Goal: Check status: Check status

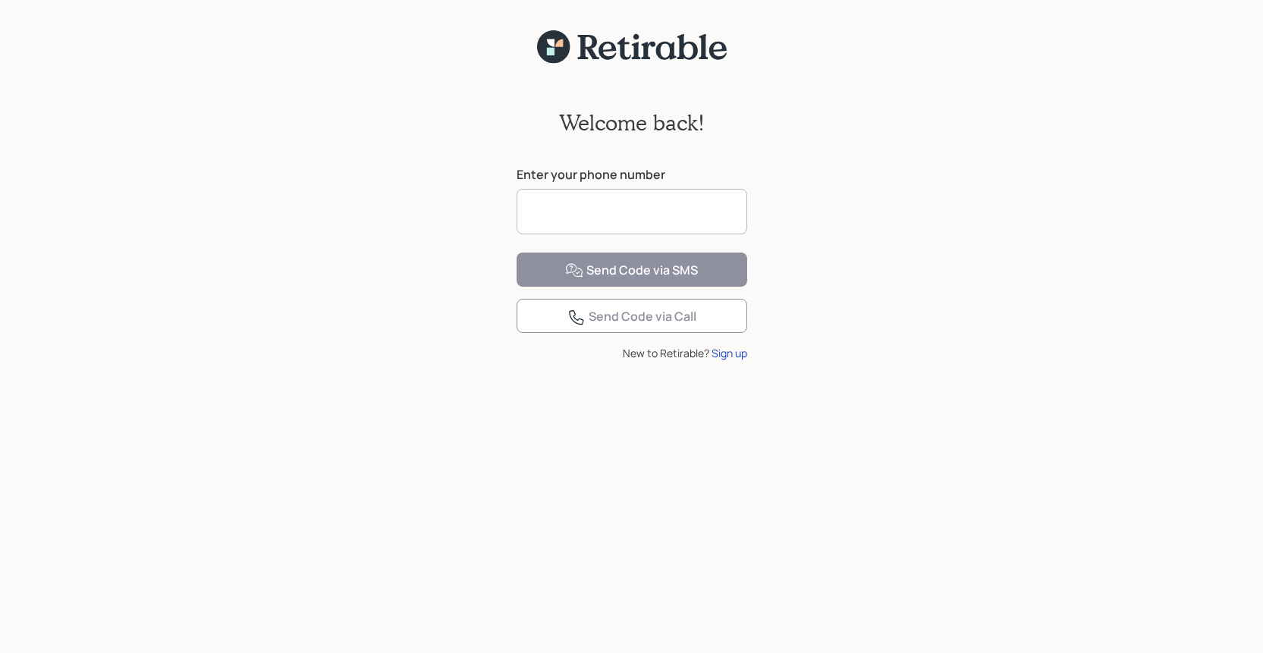
click at [653, 218] on input at bounding box center [632, 212] width 231 height 46
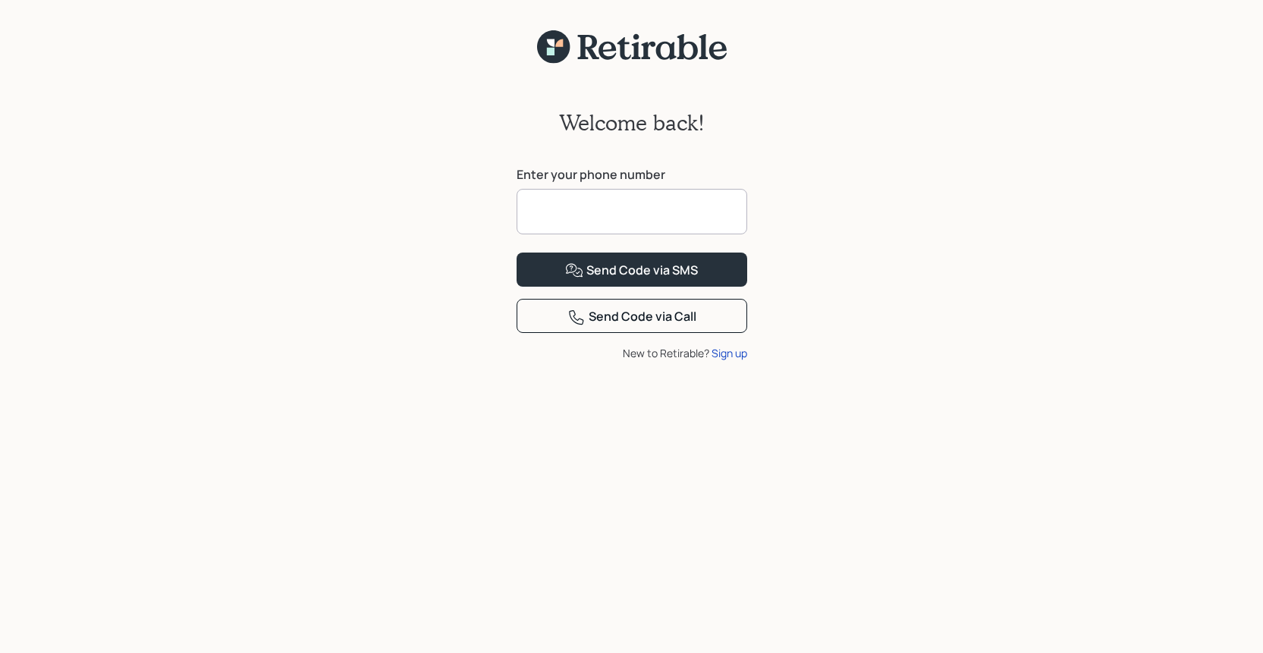
type input "**********"
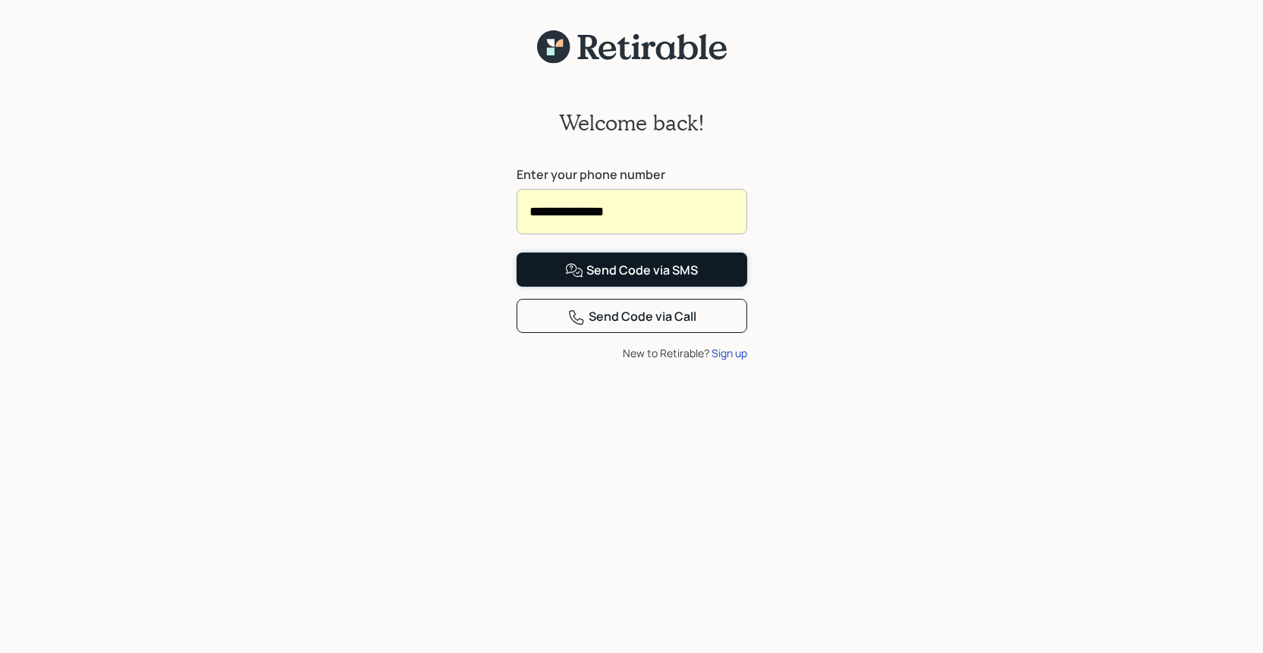
click at [626, 280] on div "Send Code via SMS" at bounding box center [631, 271] width 133 height 18
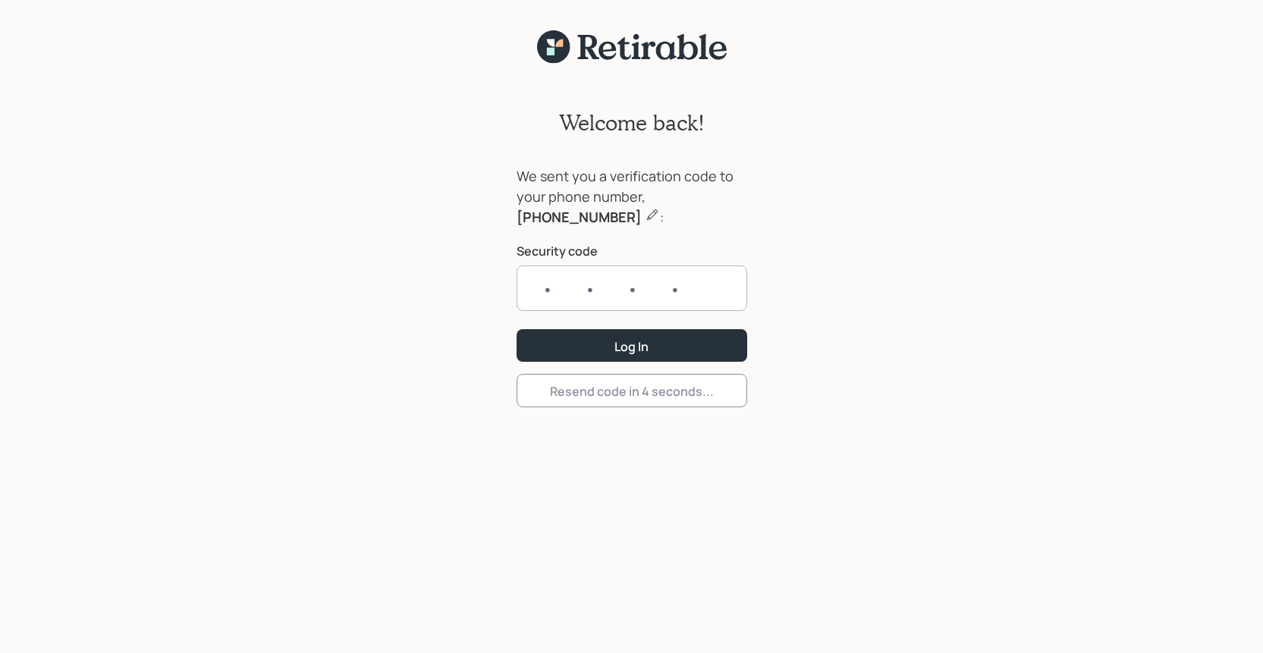
click at [539, 293] on input "text" at bounding box center [632, 289] width 231 height 46
type input "0326"
click at [596, 346] on button "Log In" at bounding box center [632, 345] width 231 height 33
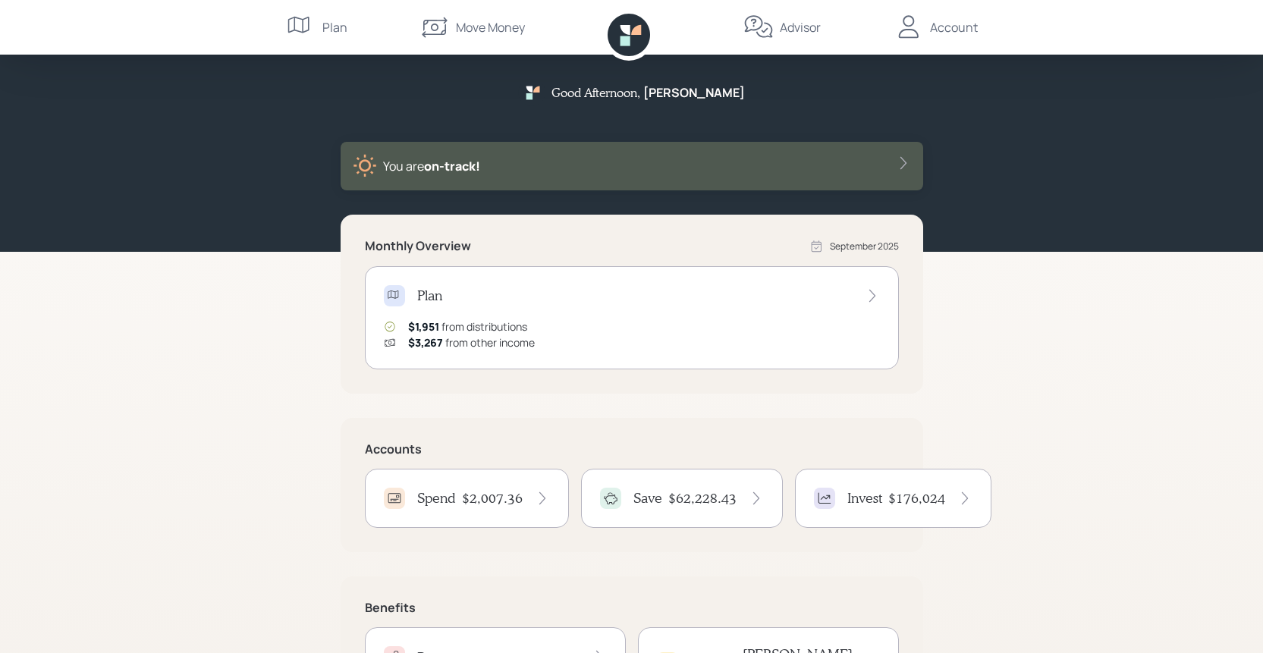
click at [904, 162] on icon at bounding box center [903, 163] width 15 height 15
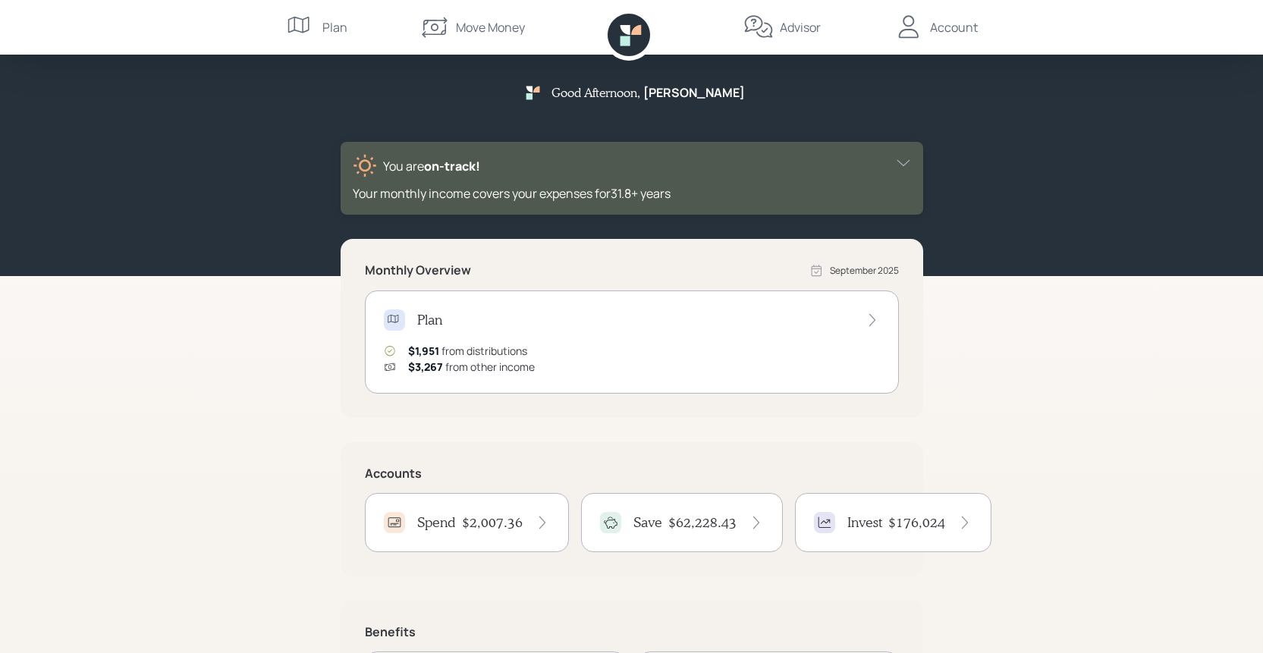
click at [904, 162] on icon at bounding box center [903, 163] width 15 height 15
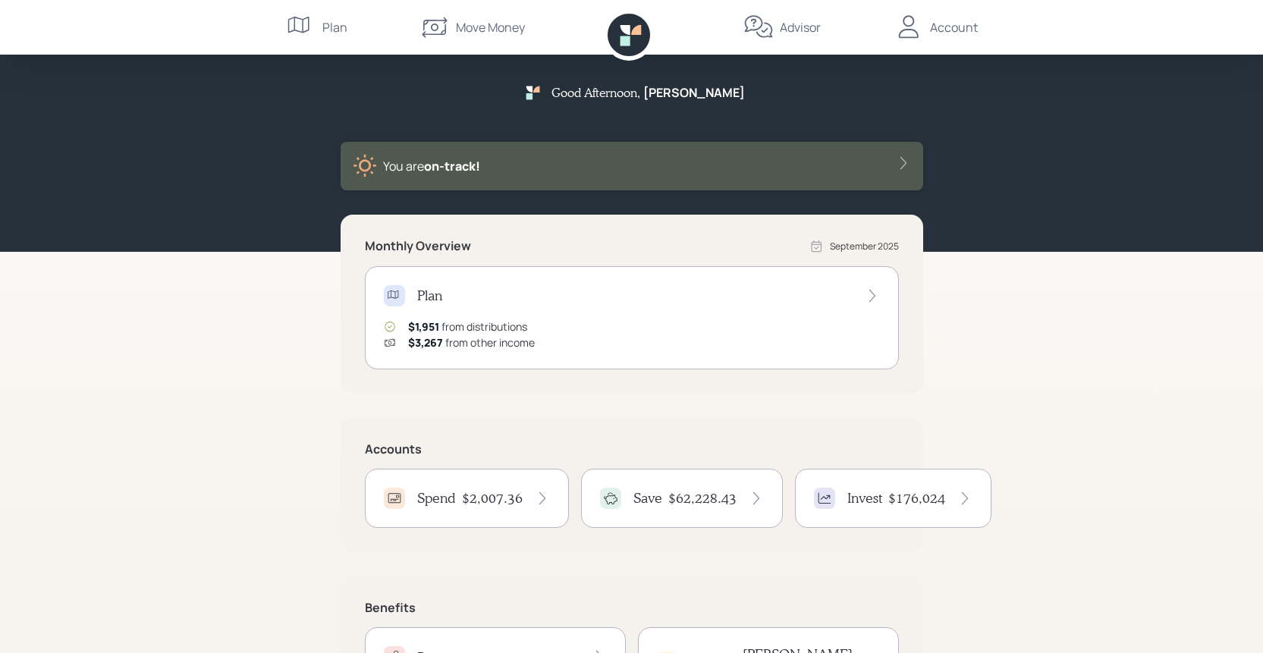
click at [961, 494] on icon at bounding box center [964, 498] width 15 height 15
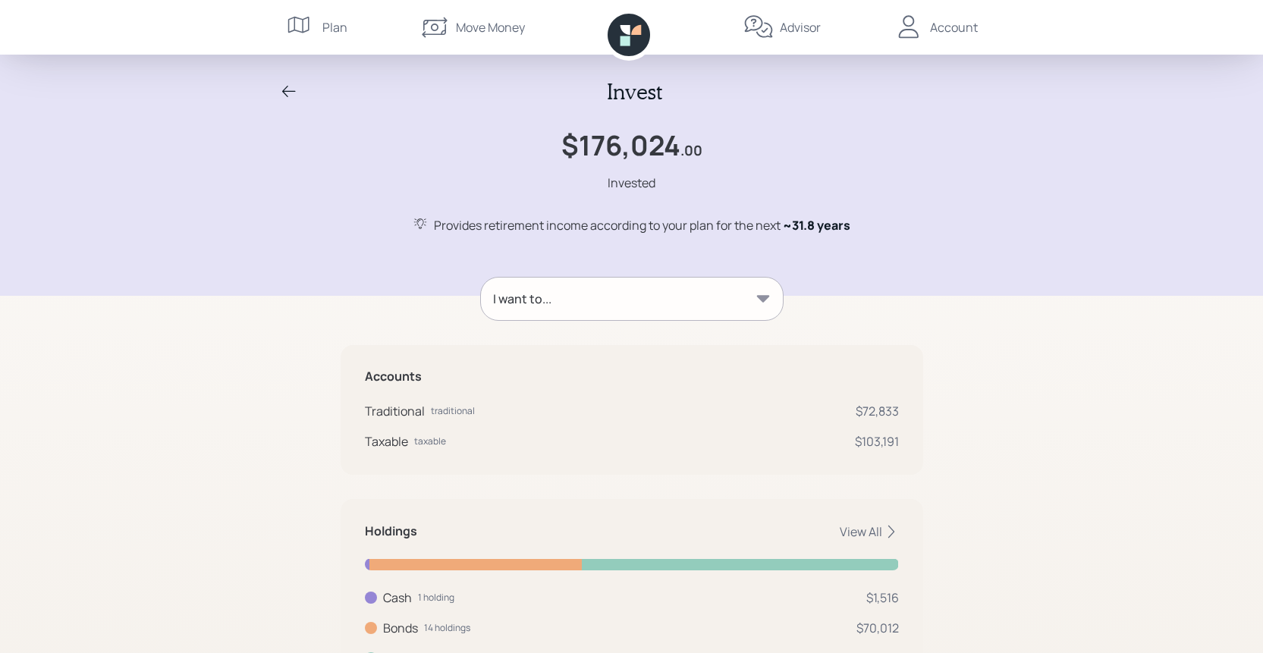
click at [285, 89] on icon at bounding box center [289, 92] width 18 height 18
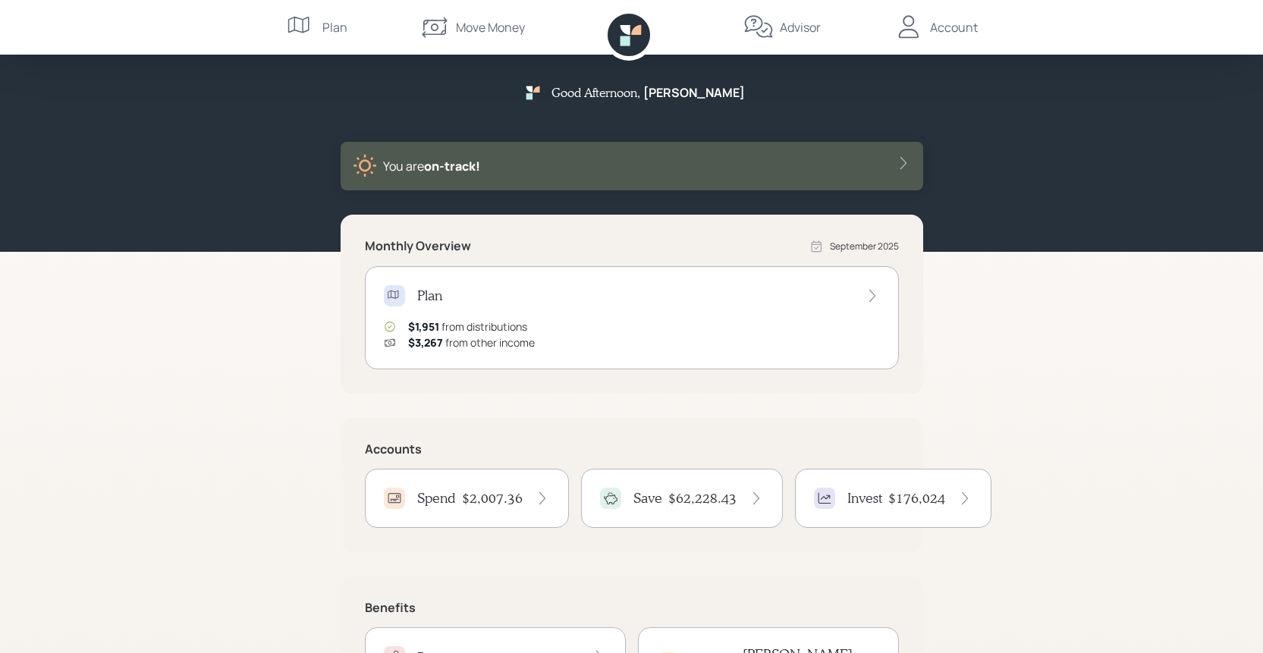
click at [456, 298] on div "Plan" at bounding box center [632, 295] width 496 height 21
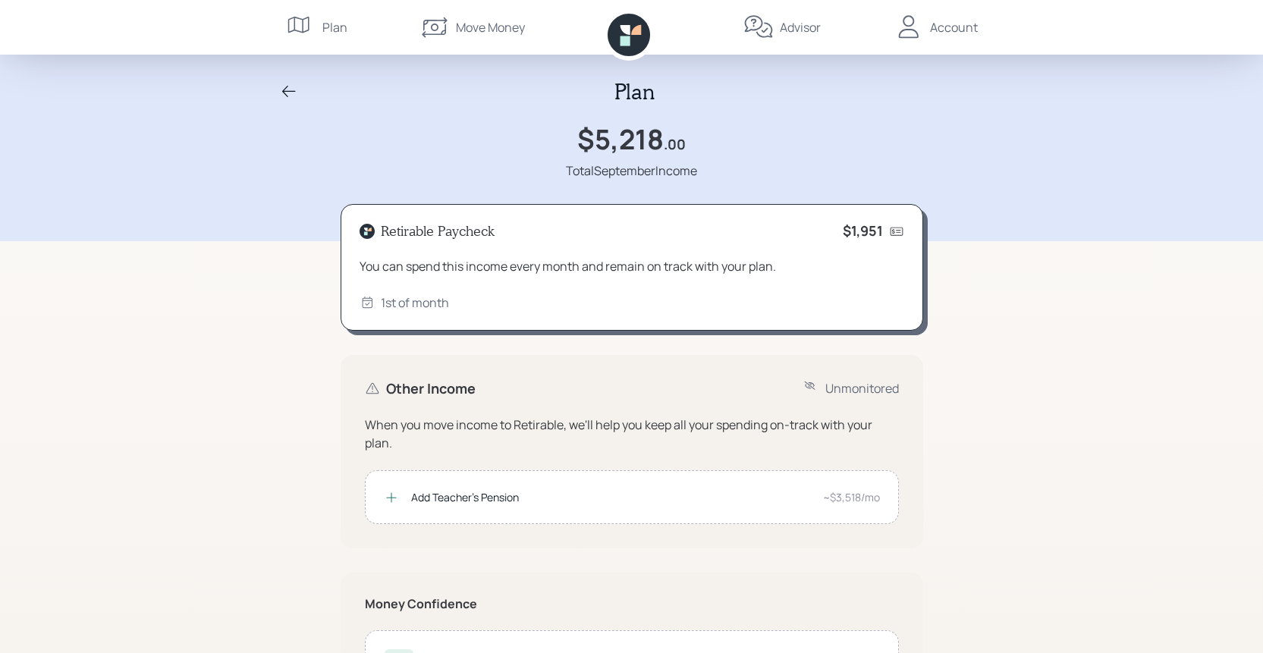
click at [425, 307] on div "1st of month" at bounding box center [415, 303] width 68 height 18
click at [292, 86] on icon at bounding box center [289, 92] width 18 height 18
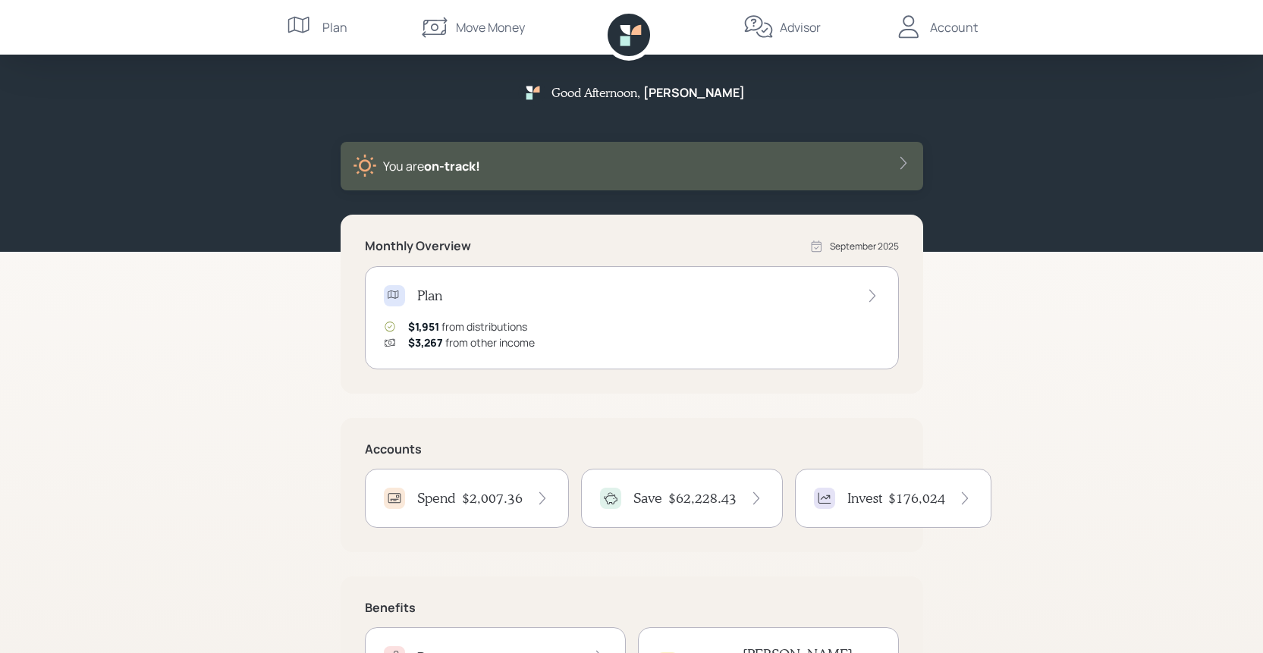
click at [870, 508] on div "Invest" at bounding box center [848, 498] width 68 height 21
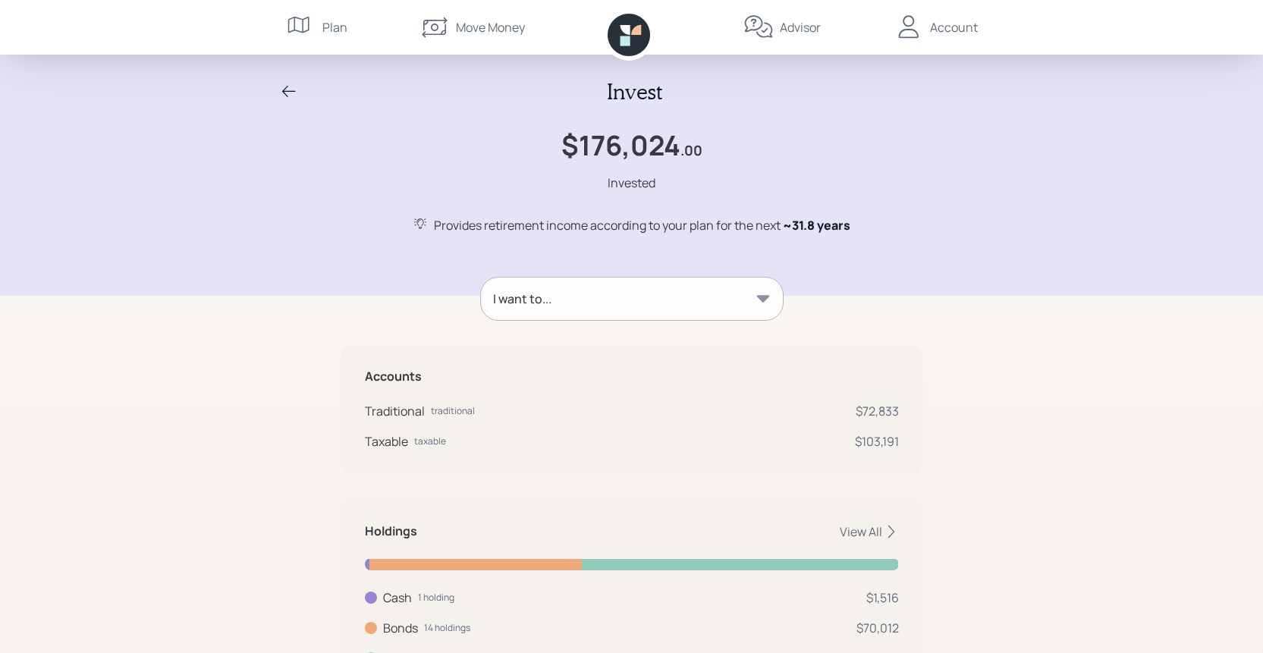
click at [735, 302] on div "I want to..." at bounding box center [632, 299] width 302 height 42
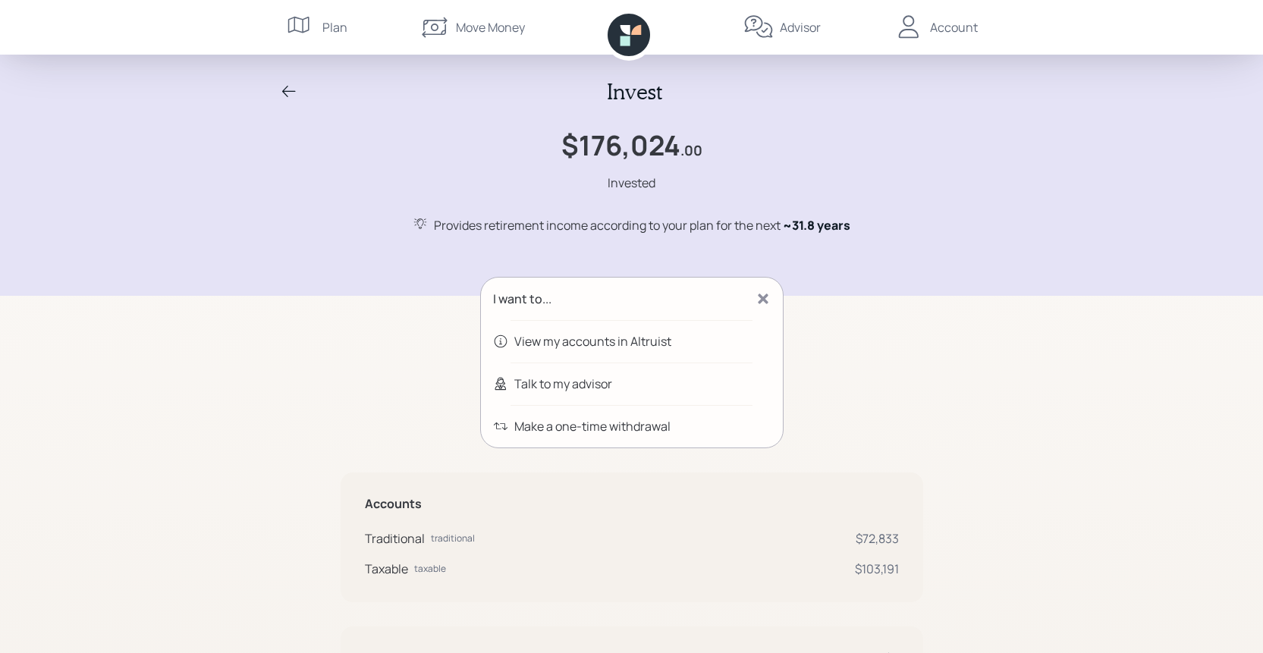
click at [654, 341] on div "View my accounts in Altruist" at bounding box center [592, 341] width 157 height 18
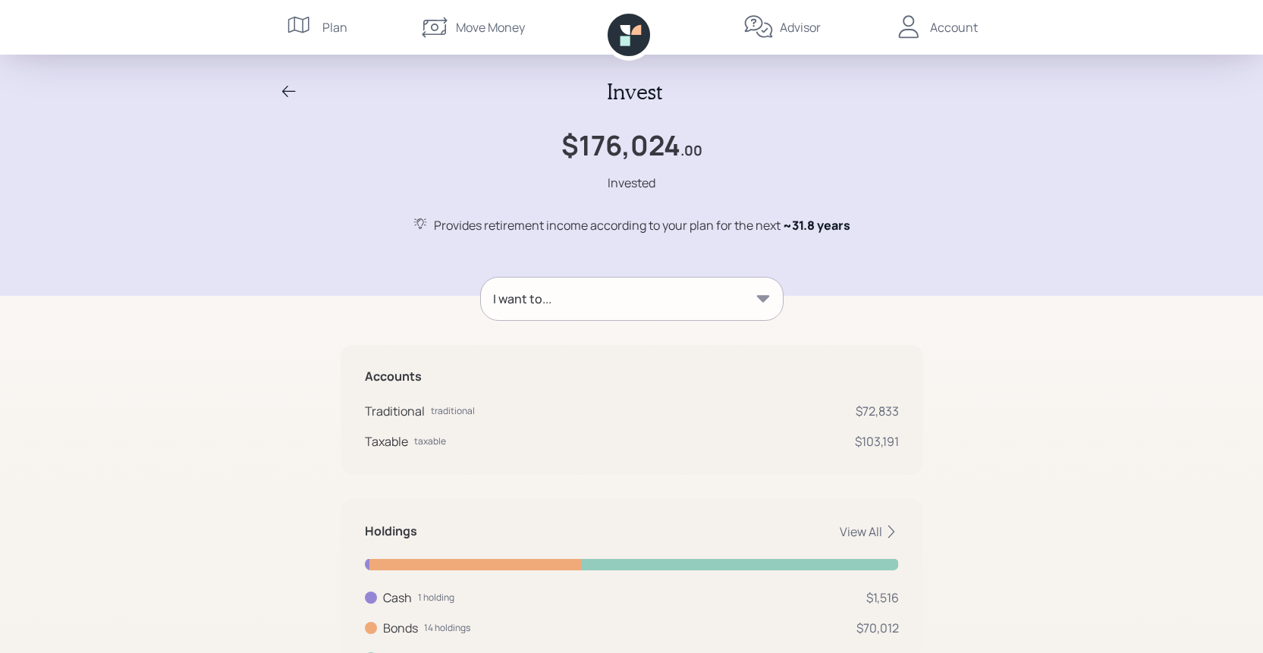
click at [281, 90] on icon at bounding box center [289, 92] width 18 height 18
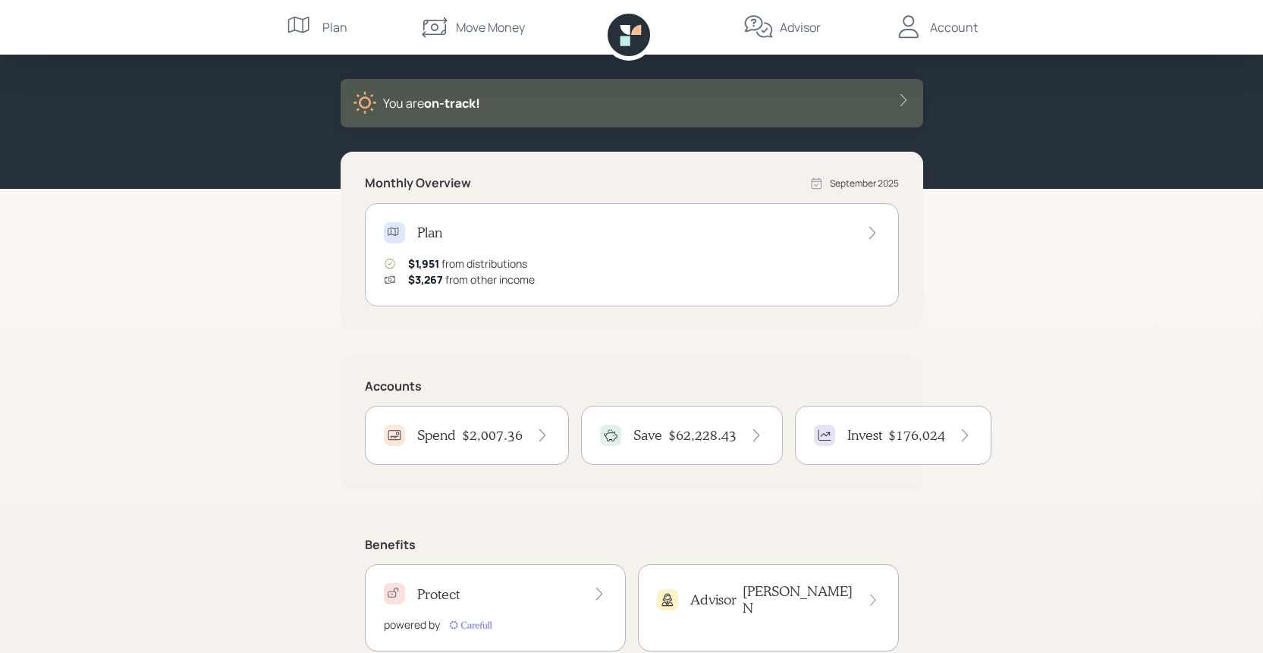
scroll to position [110, 0]
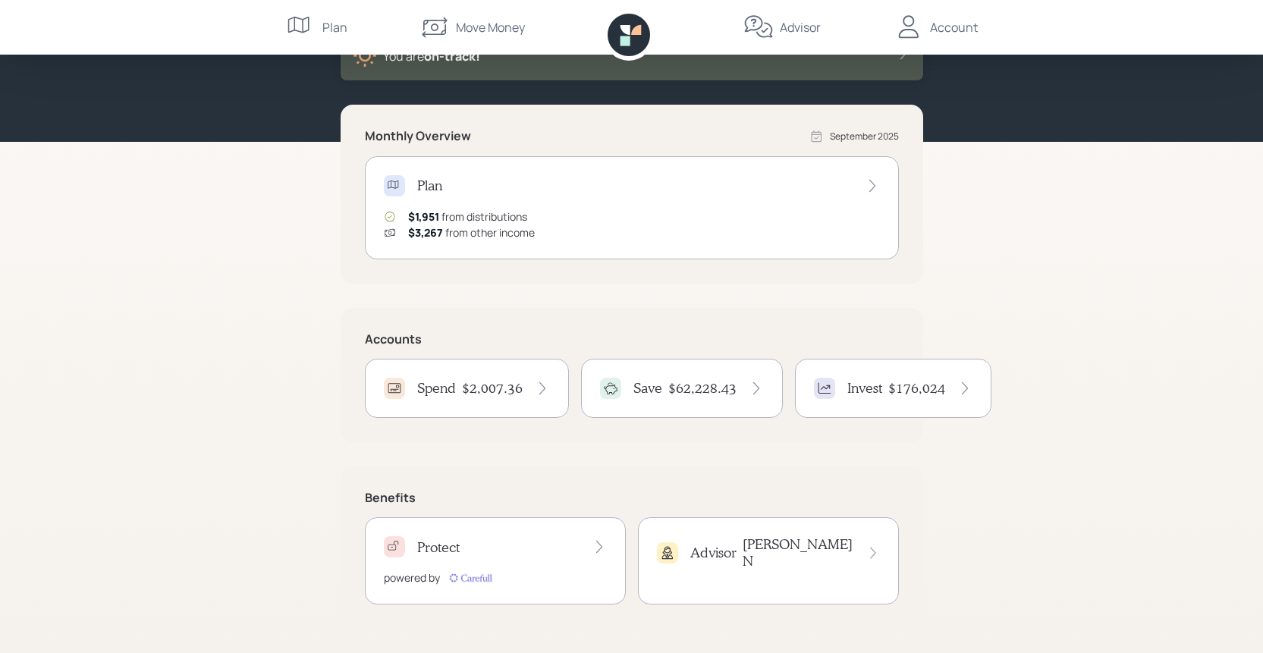
click at [735, 382] on div "$62,228.43" at bounding box center [716, 388] width 96 height 17
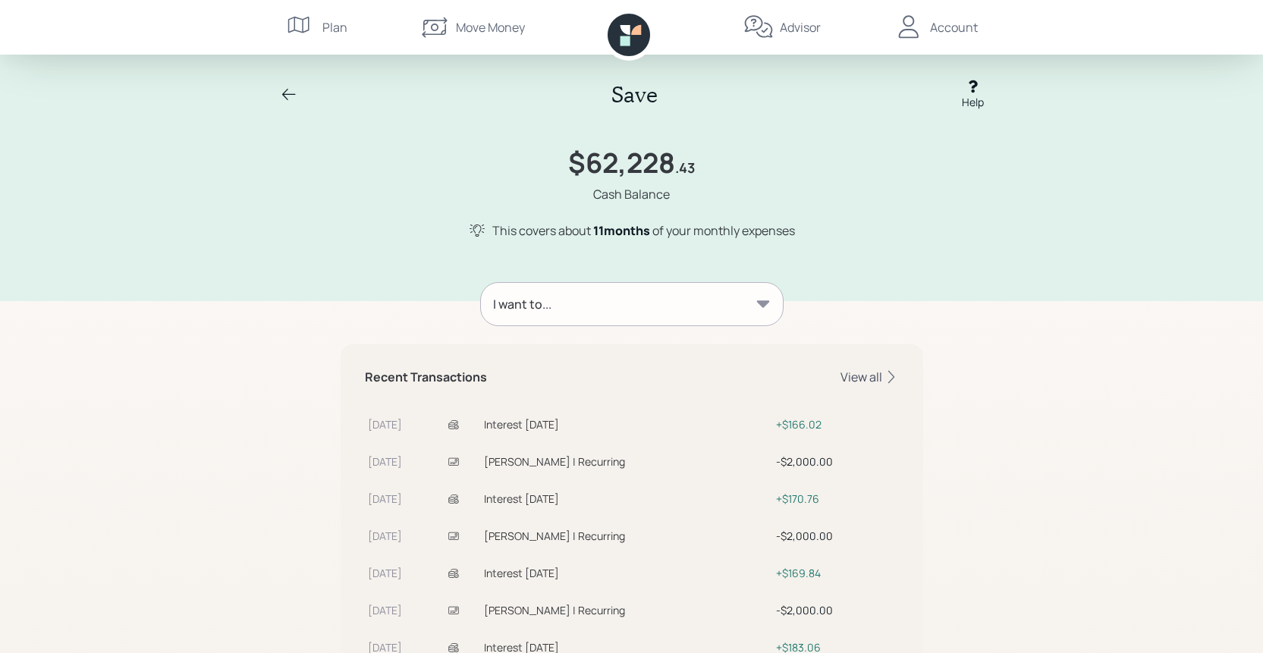
click at [855, 376] on div "View all" at bounding box center [870, 377] width 58 height 17
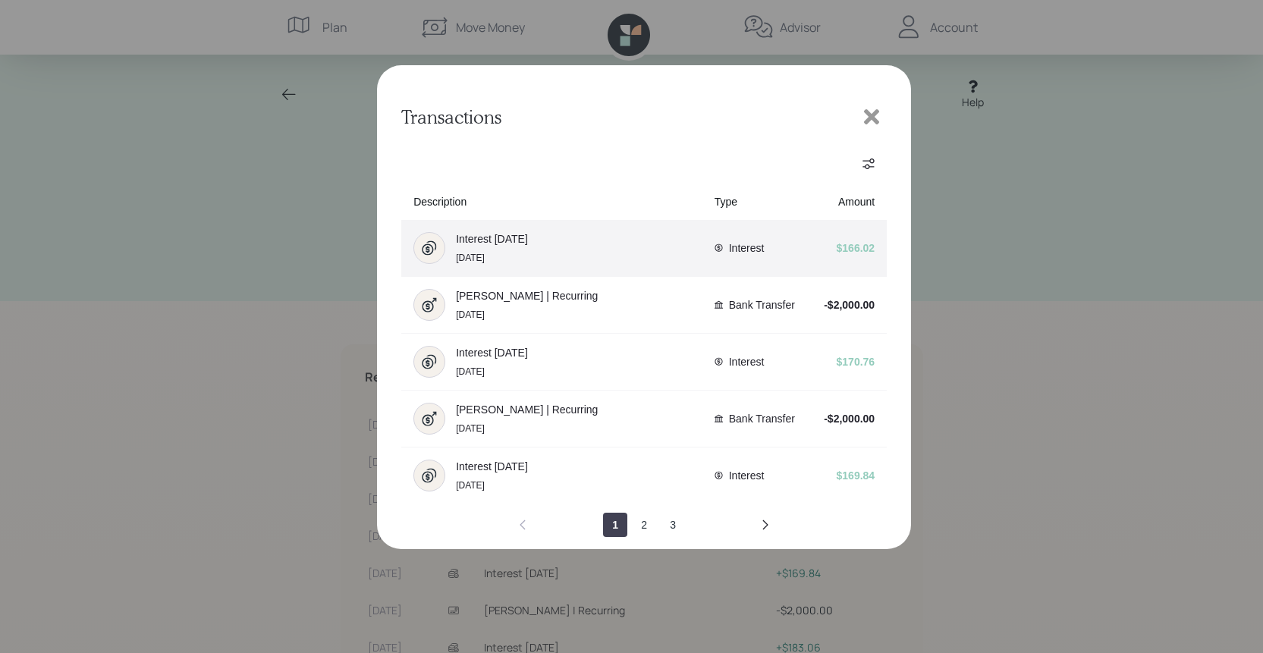
click at [850, 247] on span "$166.02" at bounding box center [856, 248] width 39 height 12
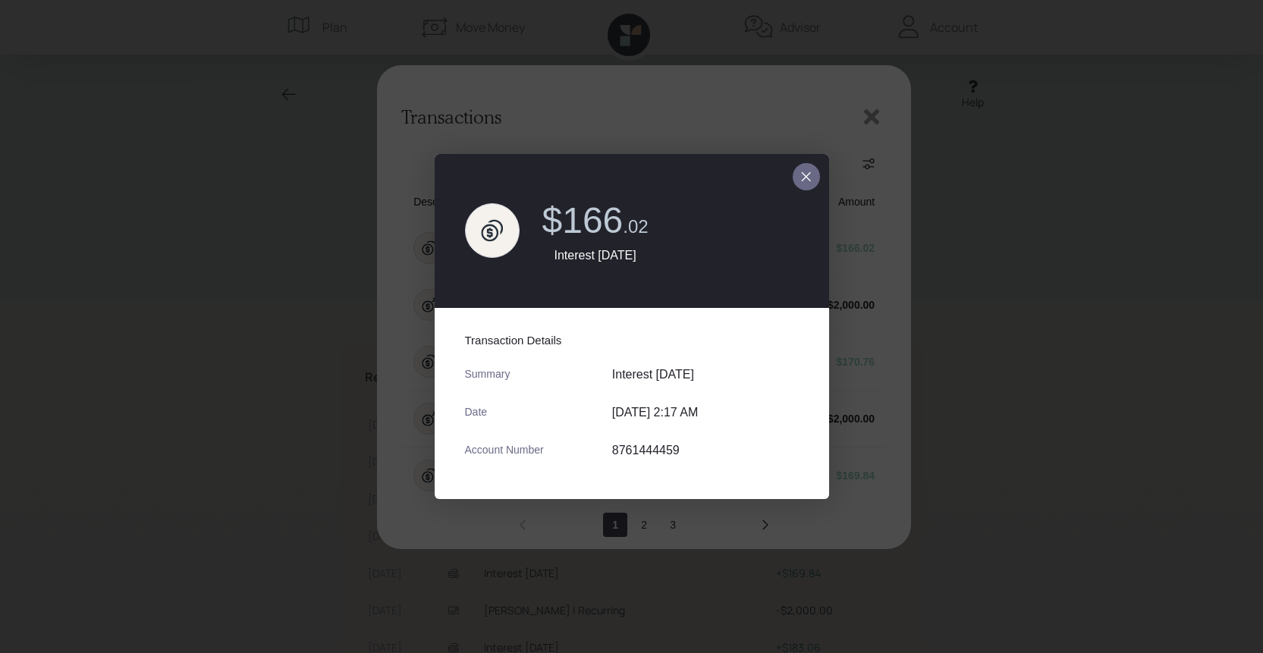
click at [806, 175] on icon "close dialog" at bounding box center [805, 176] width 9 height 9
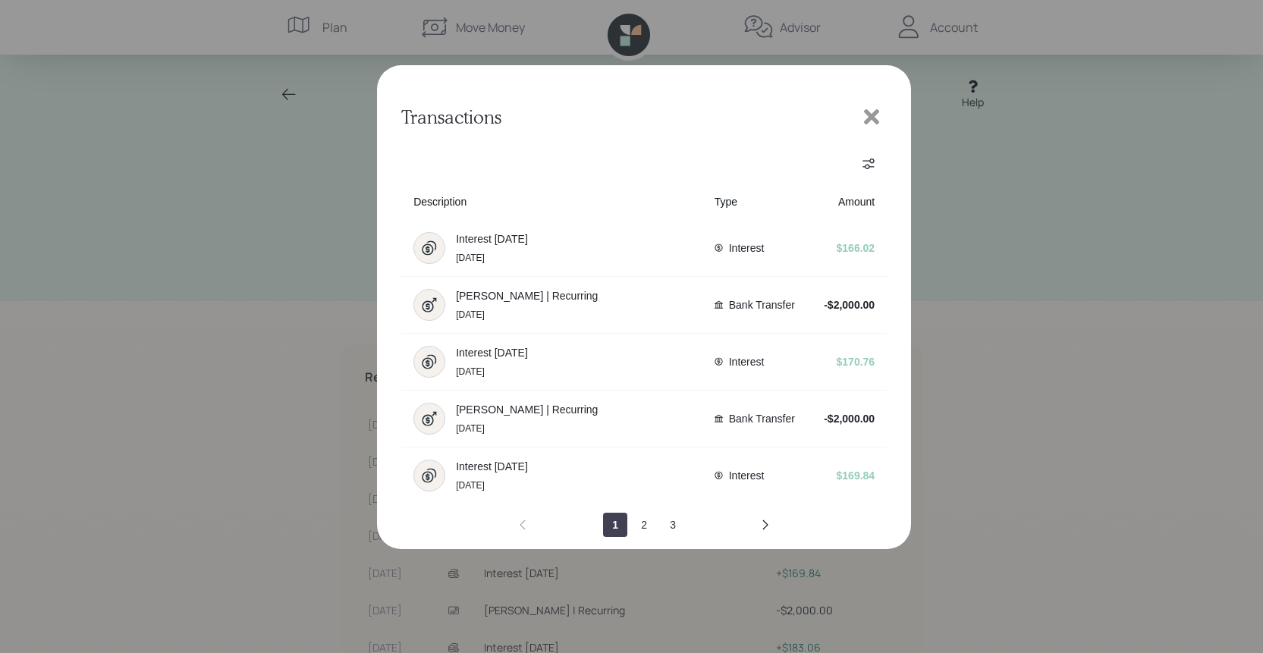
click at [872, 116] on icon at bounding box center [871, 116] width 15 height 15
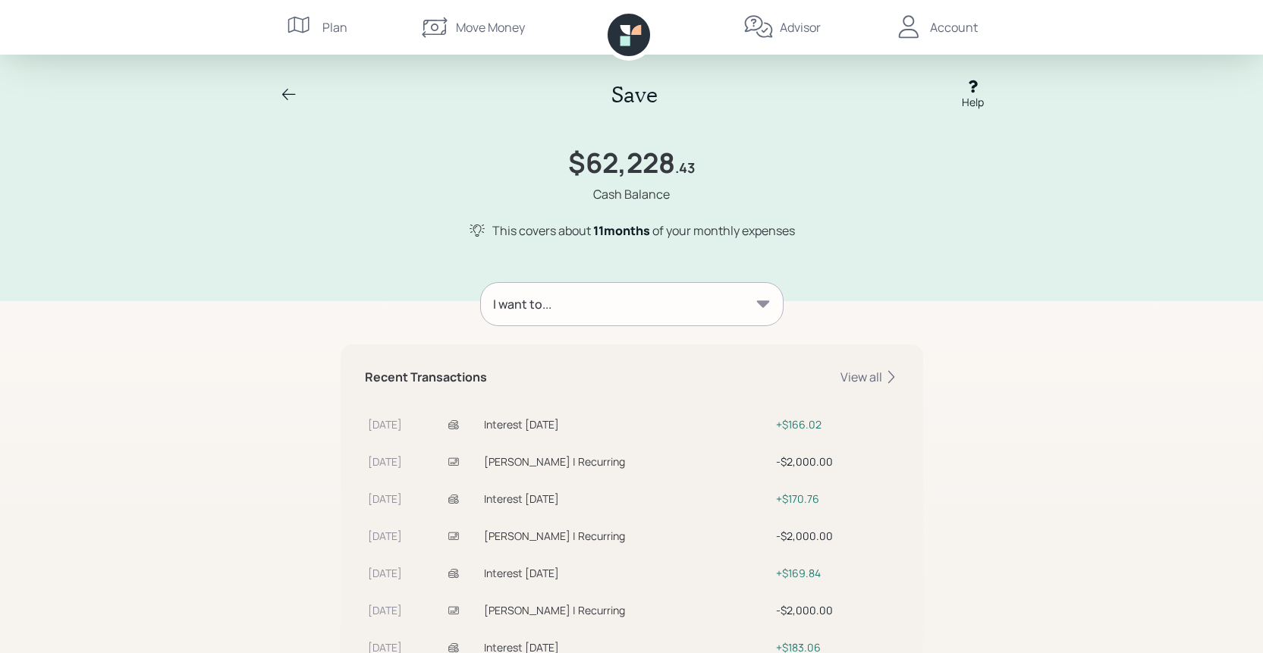
click at [757, 303] on icon at bounding box center [763, 304] width 15 height 15
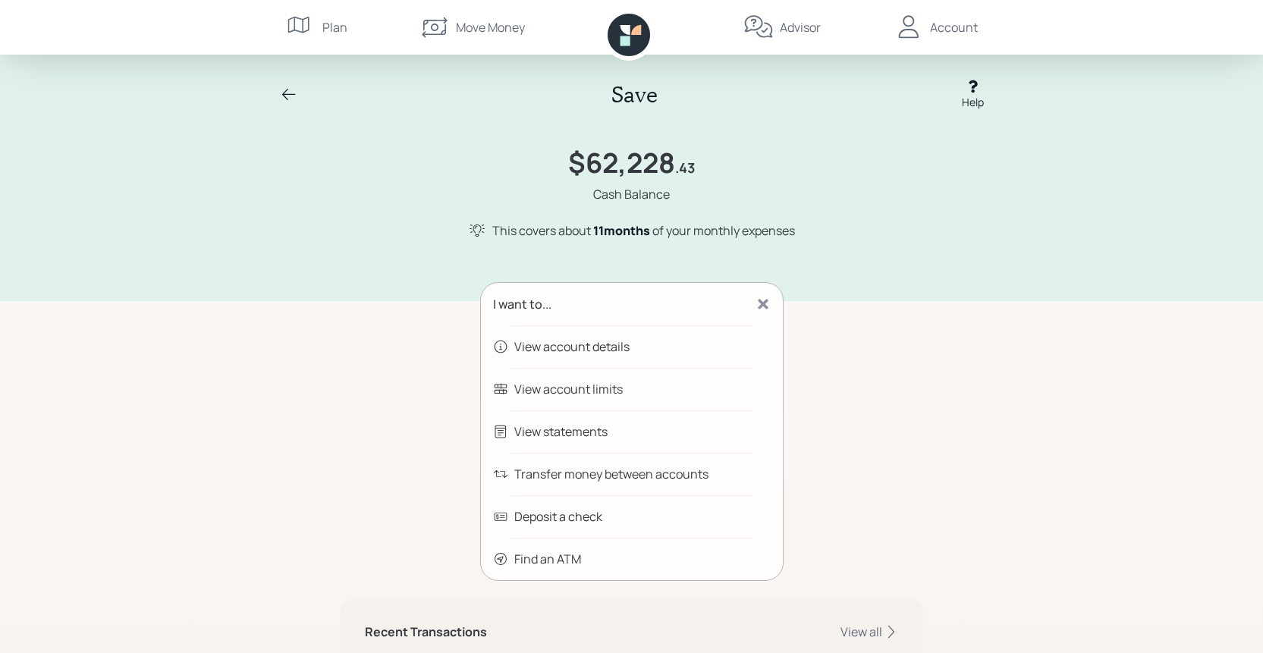
click at [587, 432] on div "View statements" at bounding box center [560, 432] width 93 height 18
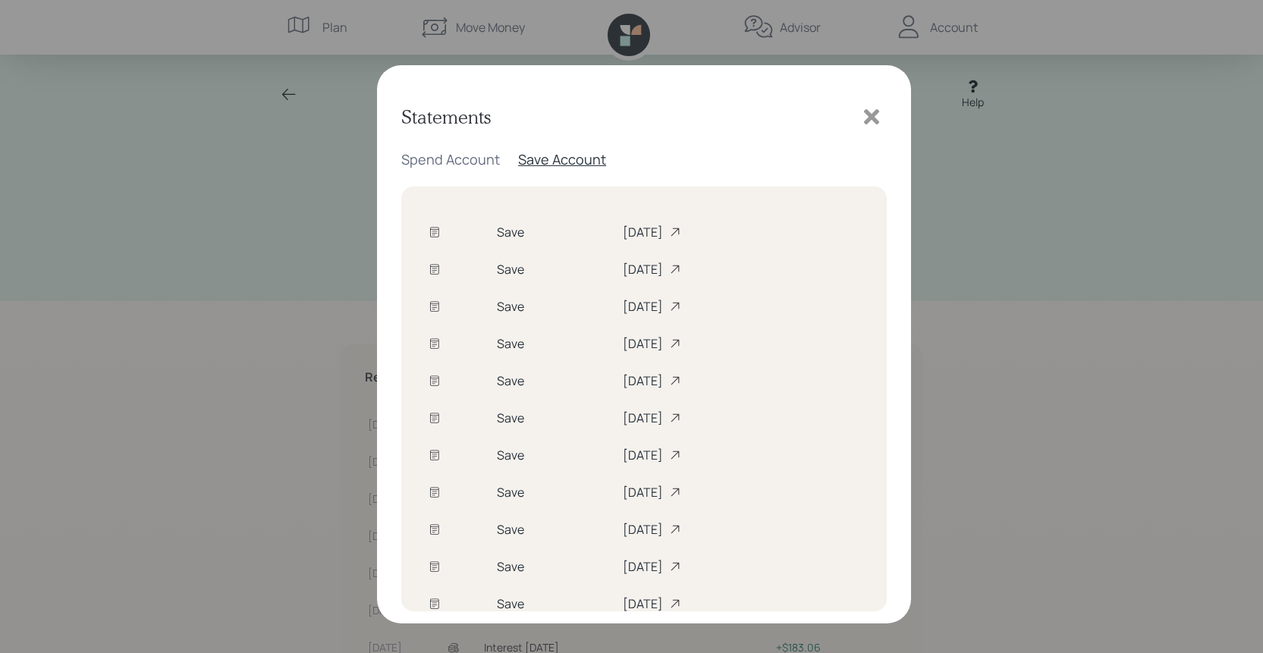
click at [623, 228] on div "[DATE]" at bounding box center [741, 232] width 237 height 17
click at [872, 118] on icon at bounding box center [871, 116] width 15 height 15
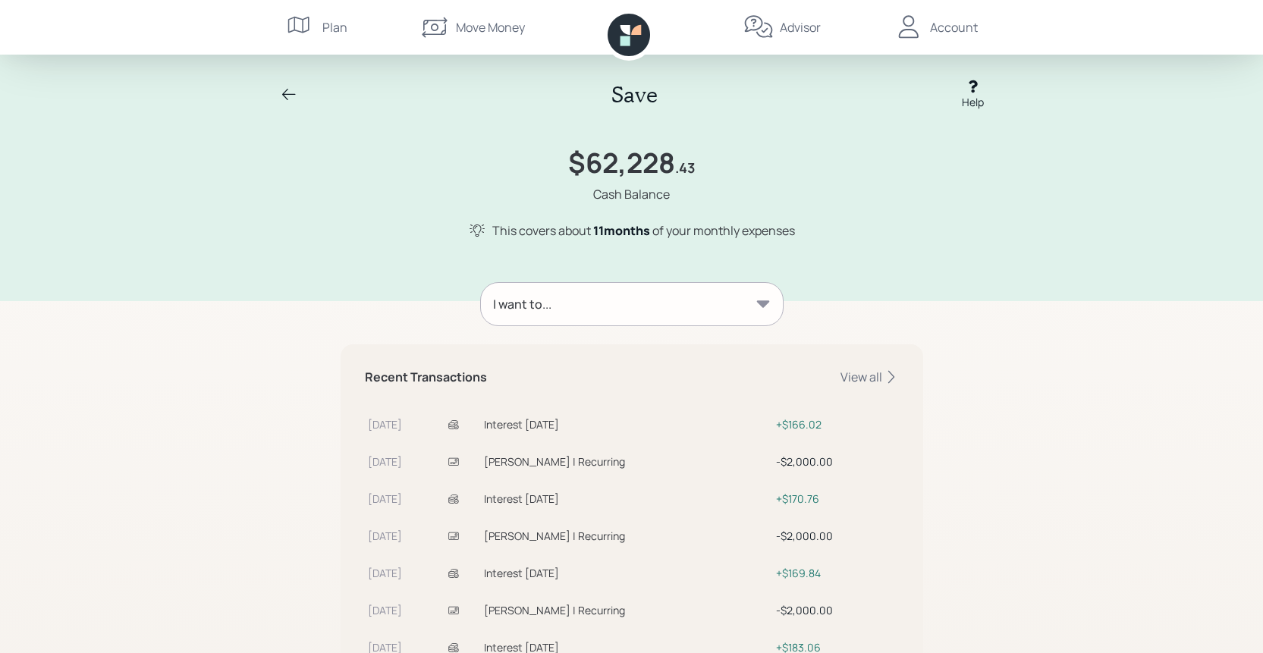
click at [953, 20] on div "Account" at bounding box center [954, 27] width 48 height 18
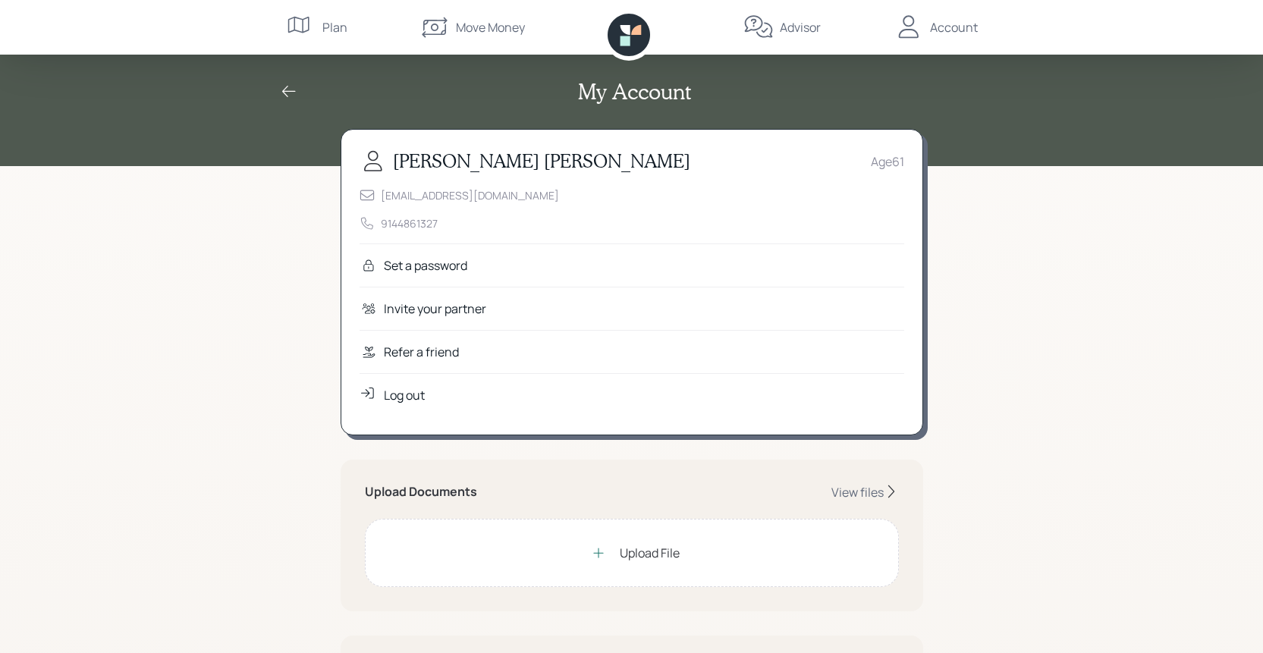
click at [400, 395] on div "Log out" at bounding box center [404, 395] width 41 height 18
